Goal: Complete application form

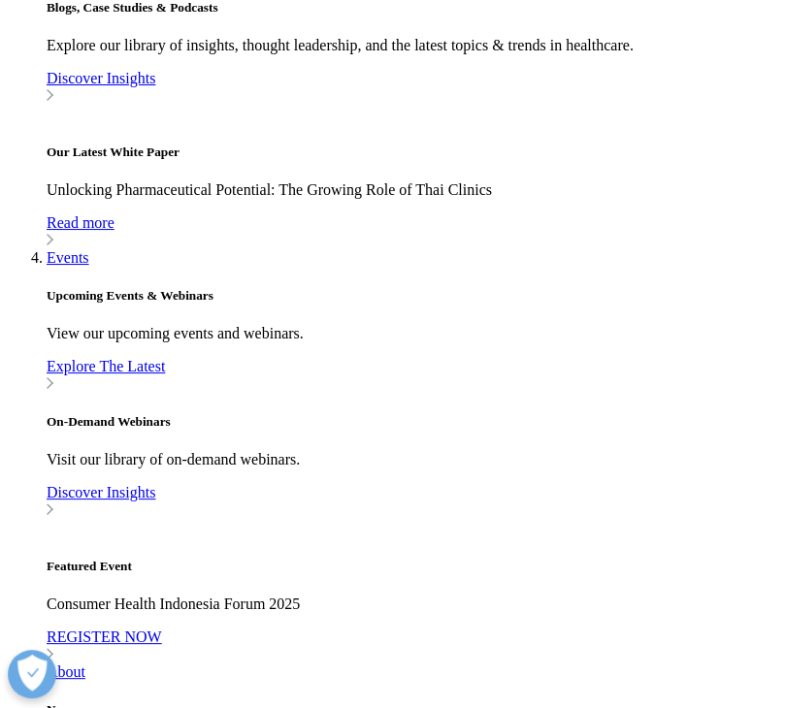
scroll to position [1358, 0]
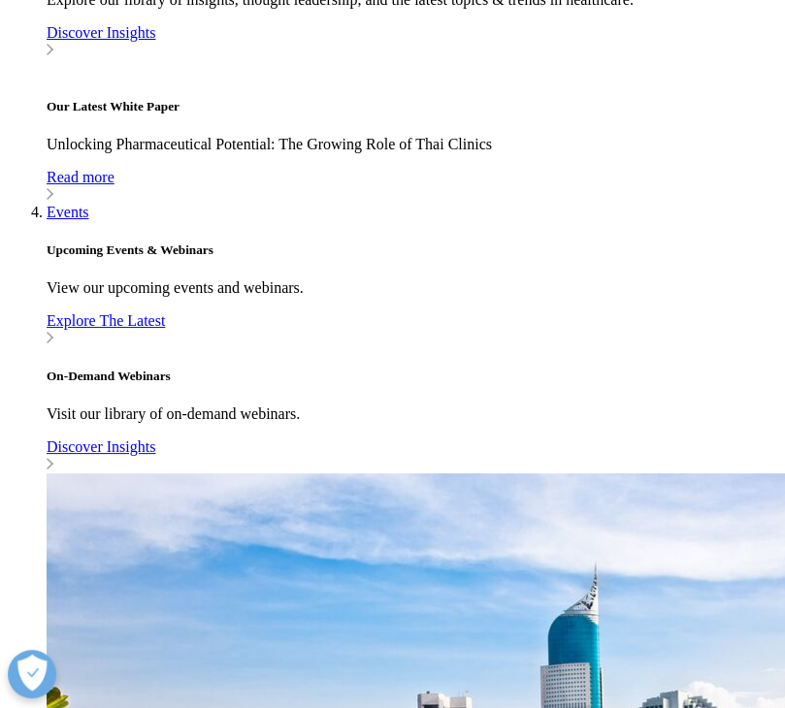
type input "Bri"
type input "a"
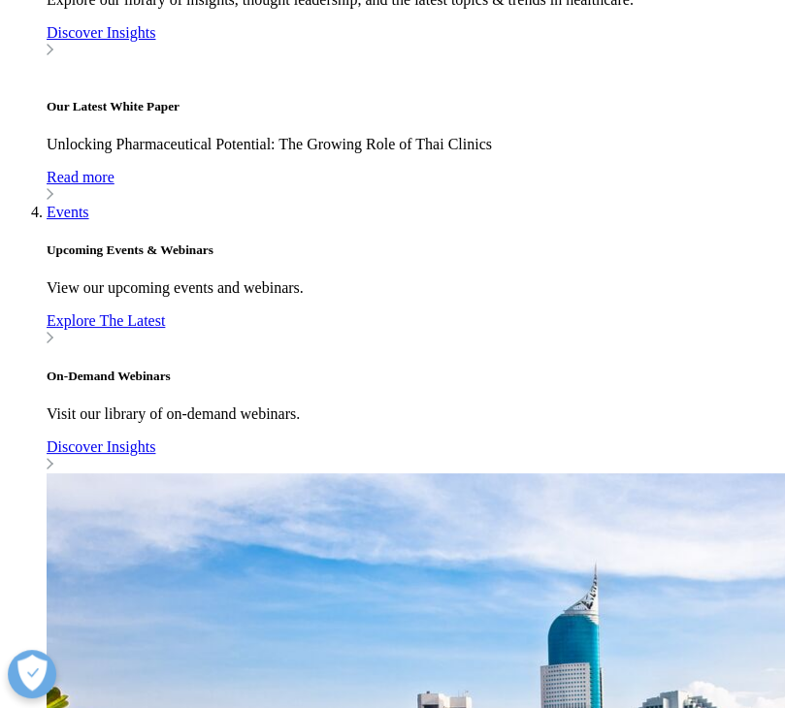
type input "[PERSON_NAME]"
type input "Mosgaller"
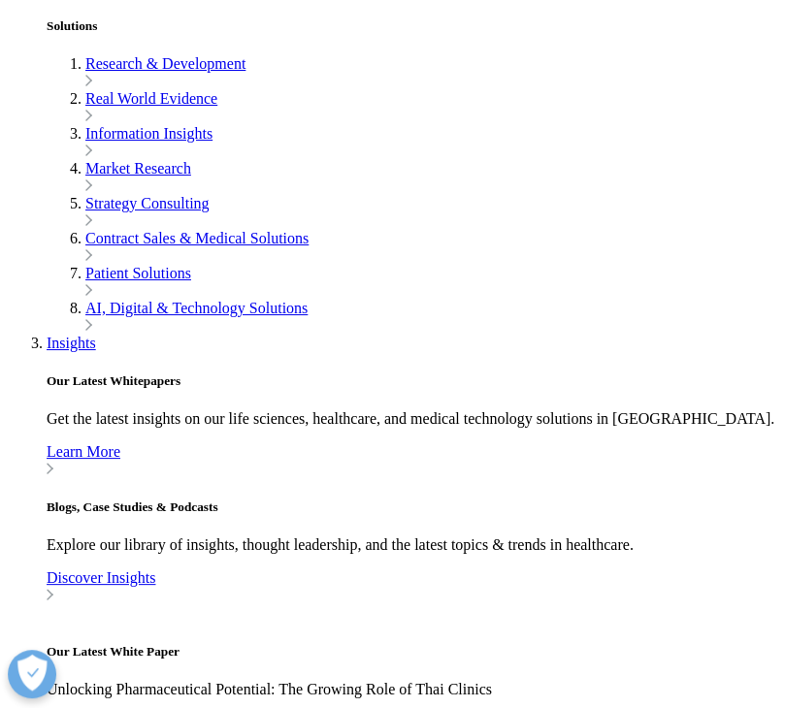
scroll to position [0, 27]
drag, startPoint x: 139, startPoint y: 405, endPoint x: 272, endPoint y: 387, distance: 134.1
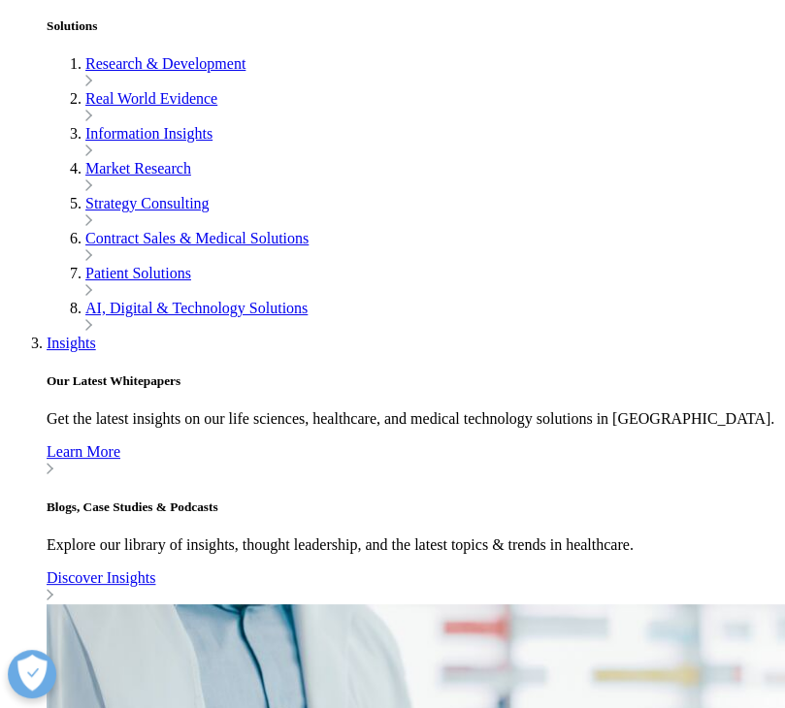
type input "[PERSON_NAME][EMAIL_ADDRESS][PERSON_NAME][DOMAIN_NAME]"
type input "Editor"
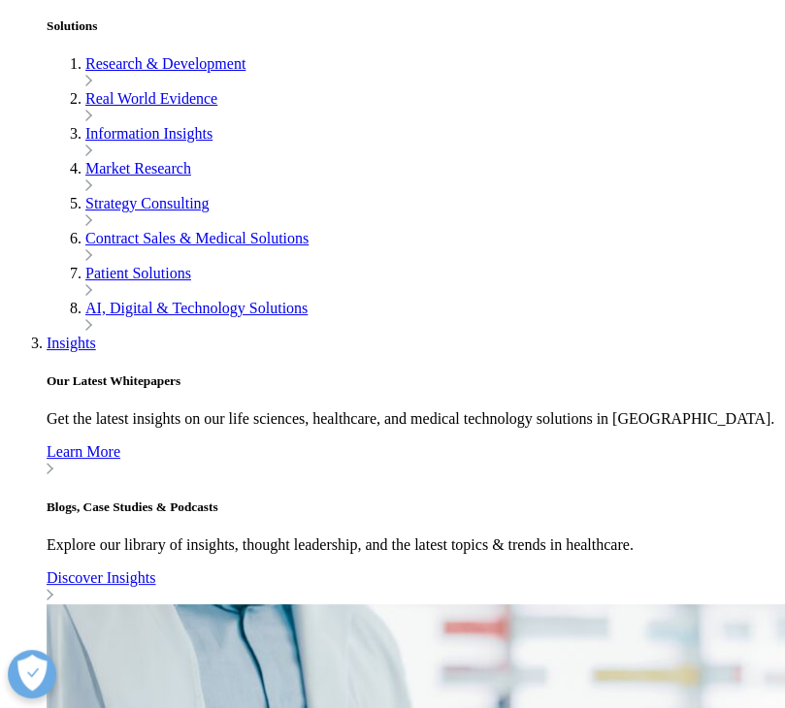
scroll to position [0, 35]
type input "The ABIS Group"
select select "[GEOGRAPHIC_DATA]"
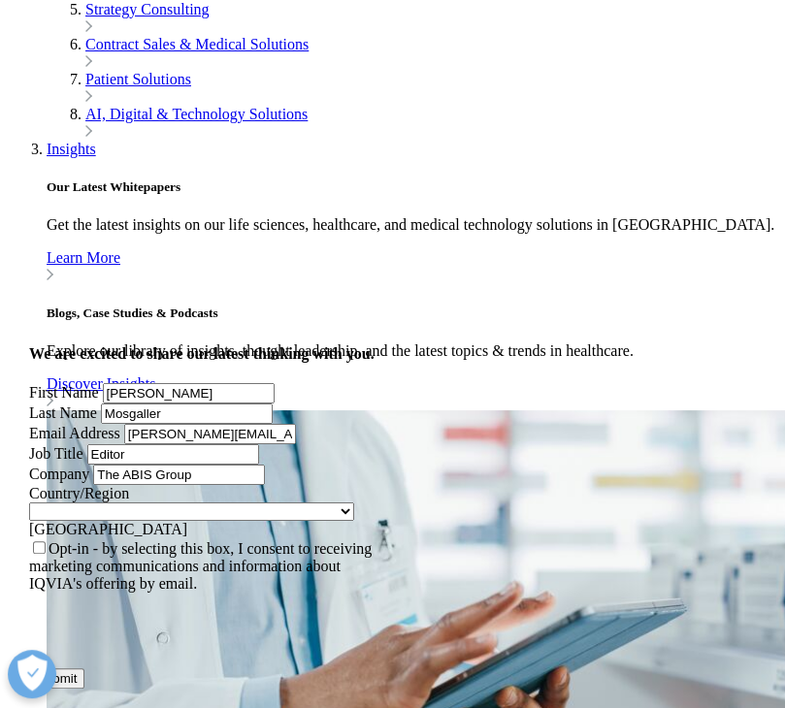
scroll to position [872, 725]
click at [84, 668] on input "Submit" at bounding box center [56, 678] width 55 height 20
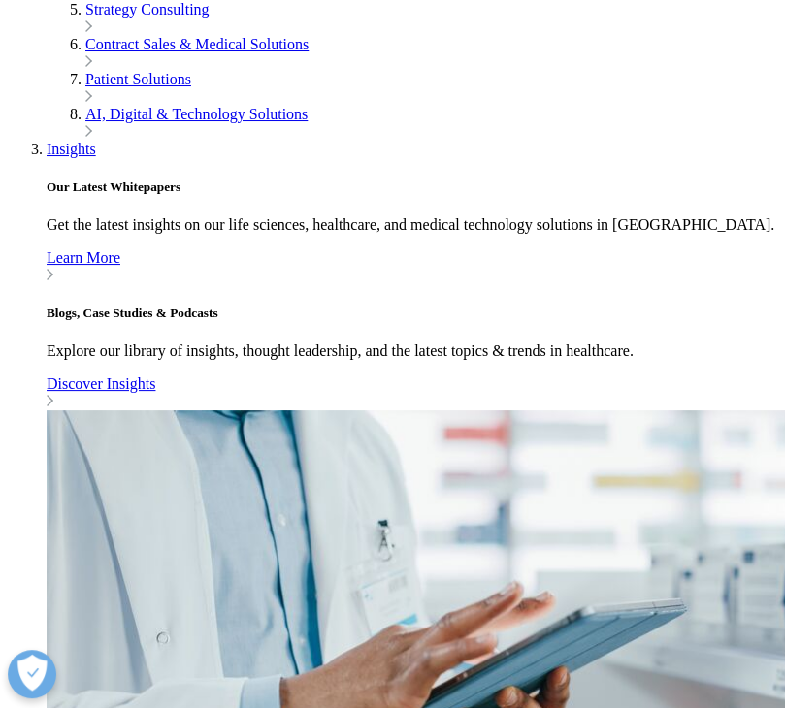
scroll to position [0, 0]
